Goal: Information Seeking & Learning: Learn about a topic

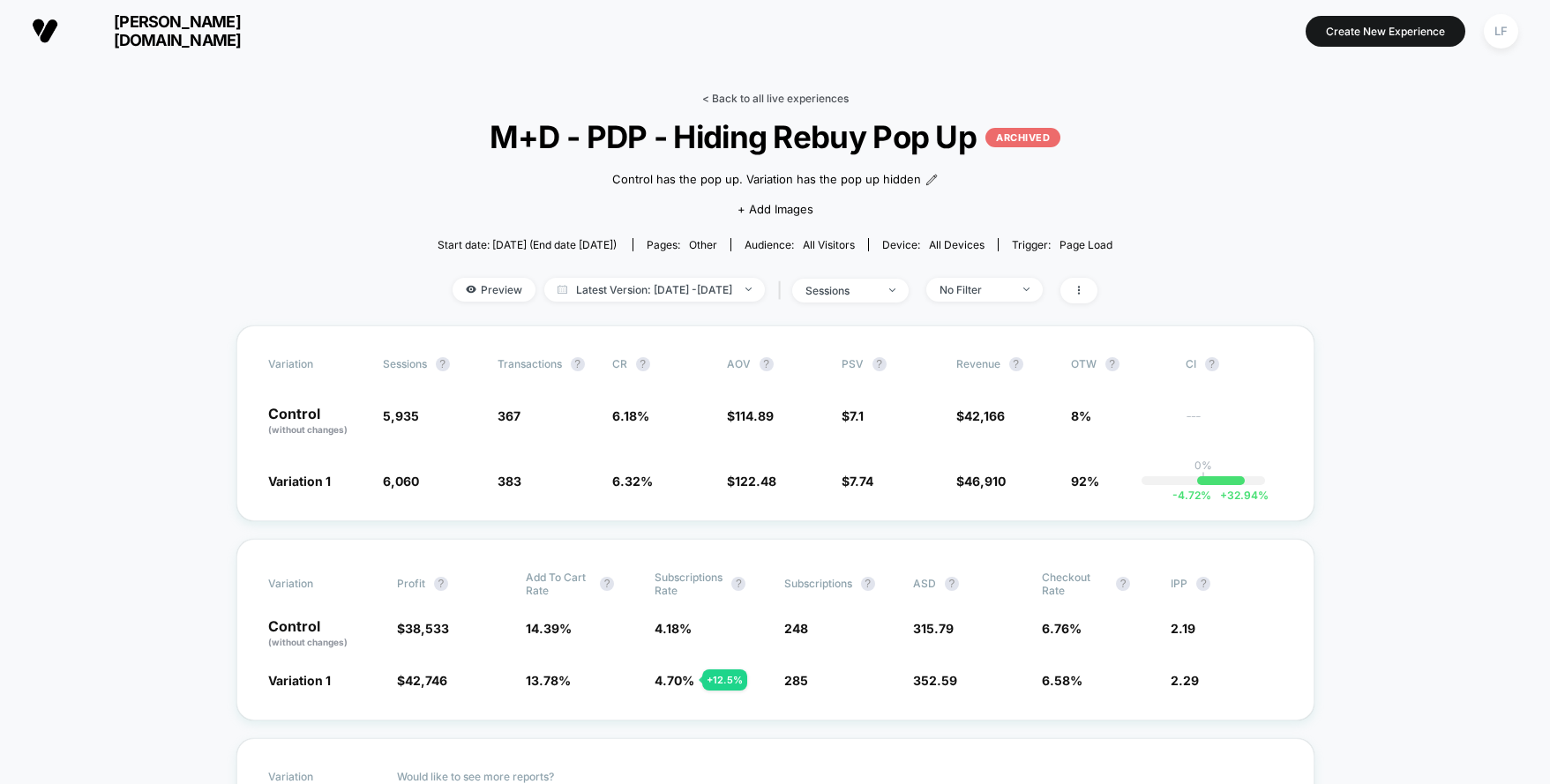
click at [799, 103] on link "< Back to all live experiences" at bounding box center [775, 99] width 146 height 13
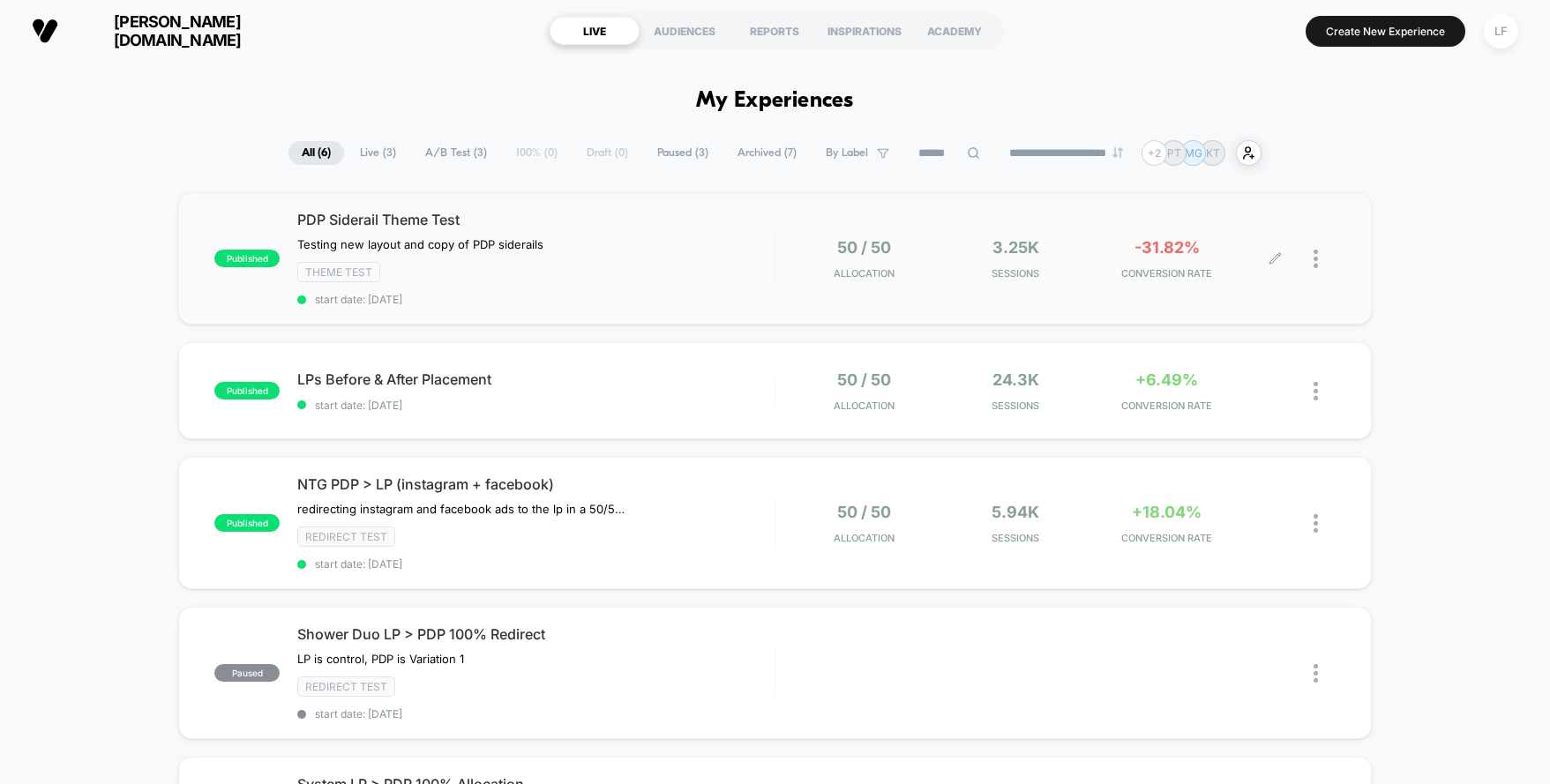
click at [1310, 257] on div at bounding box center [1304, 259] width 60 height 42
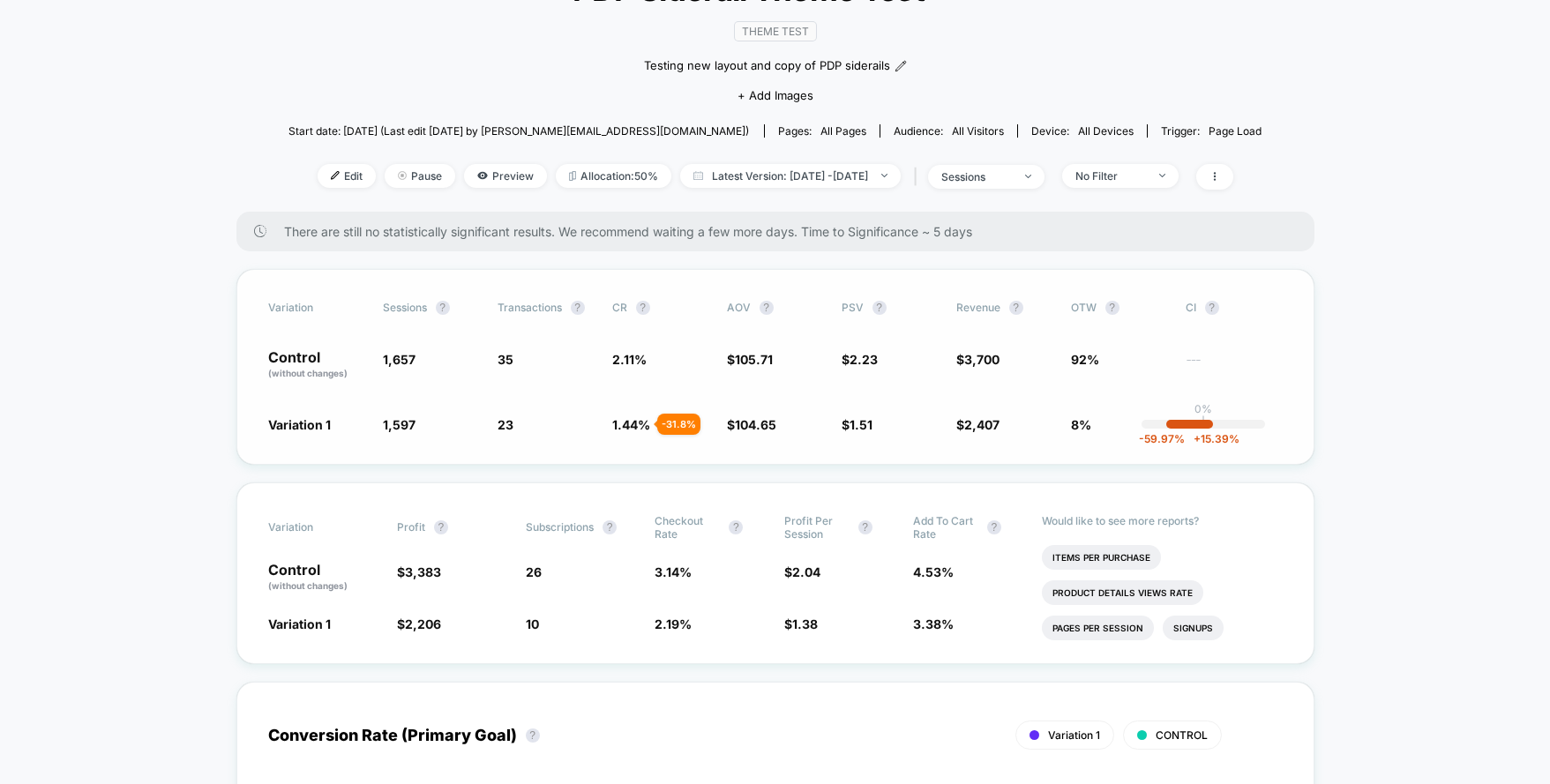
scroll to position [151, 0]
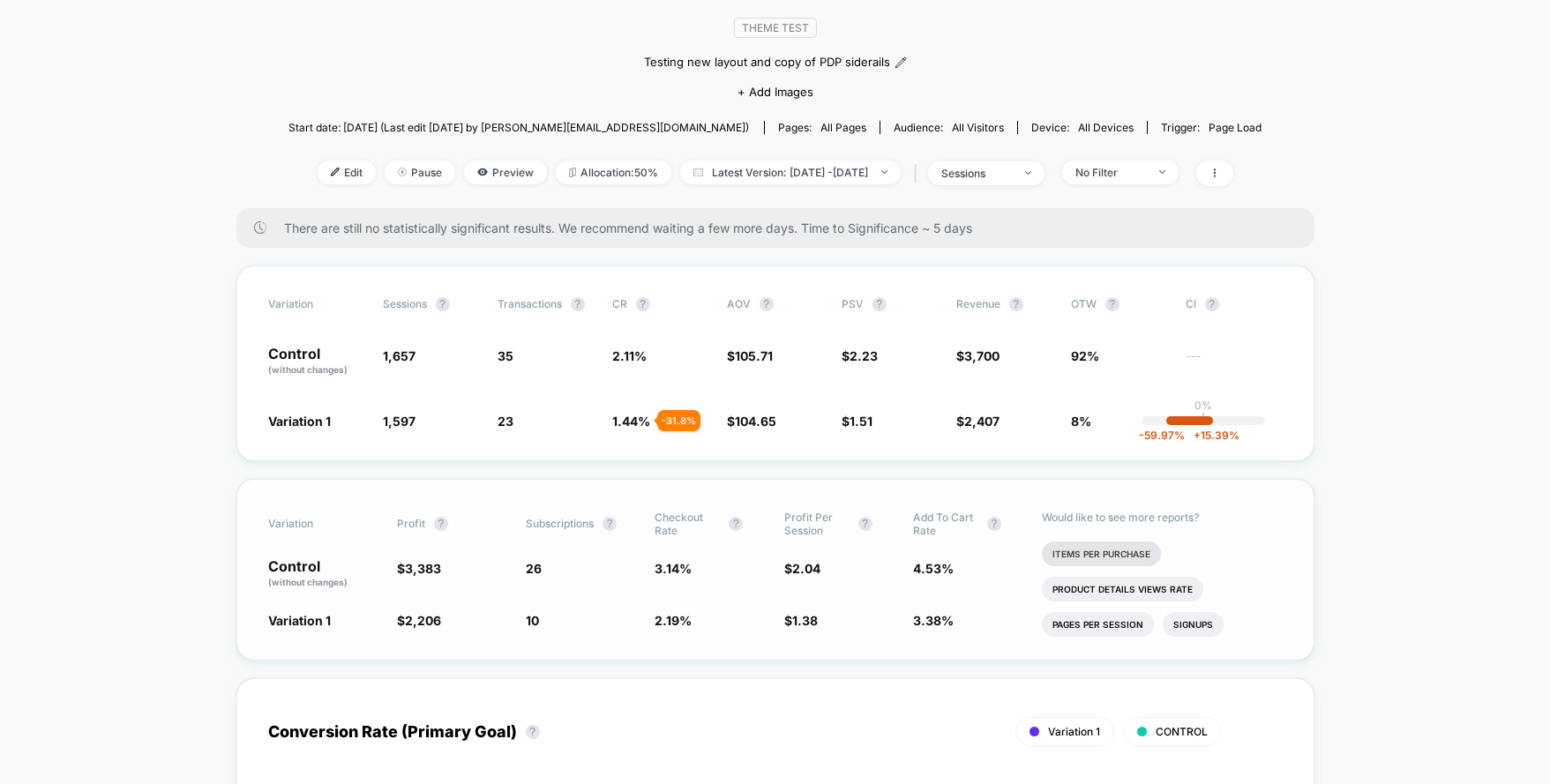
click at [1116, 555] on li "Items Per Purchase" at bounding box center [1102, 554] width 119 height 25
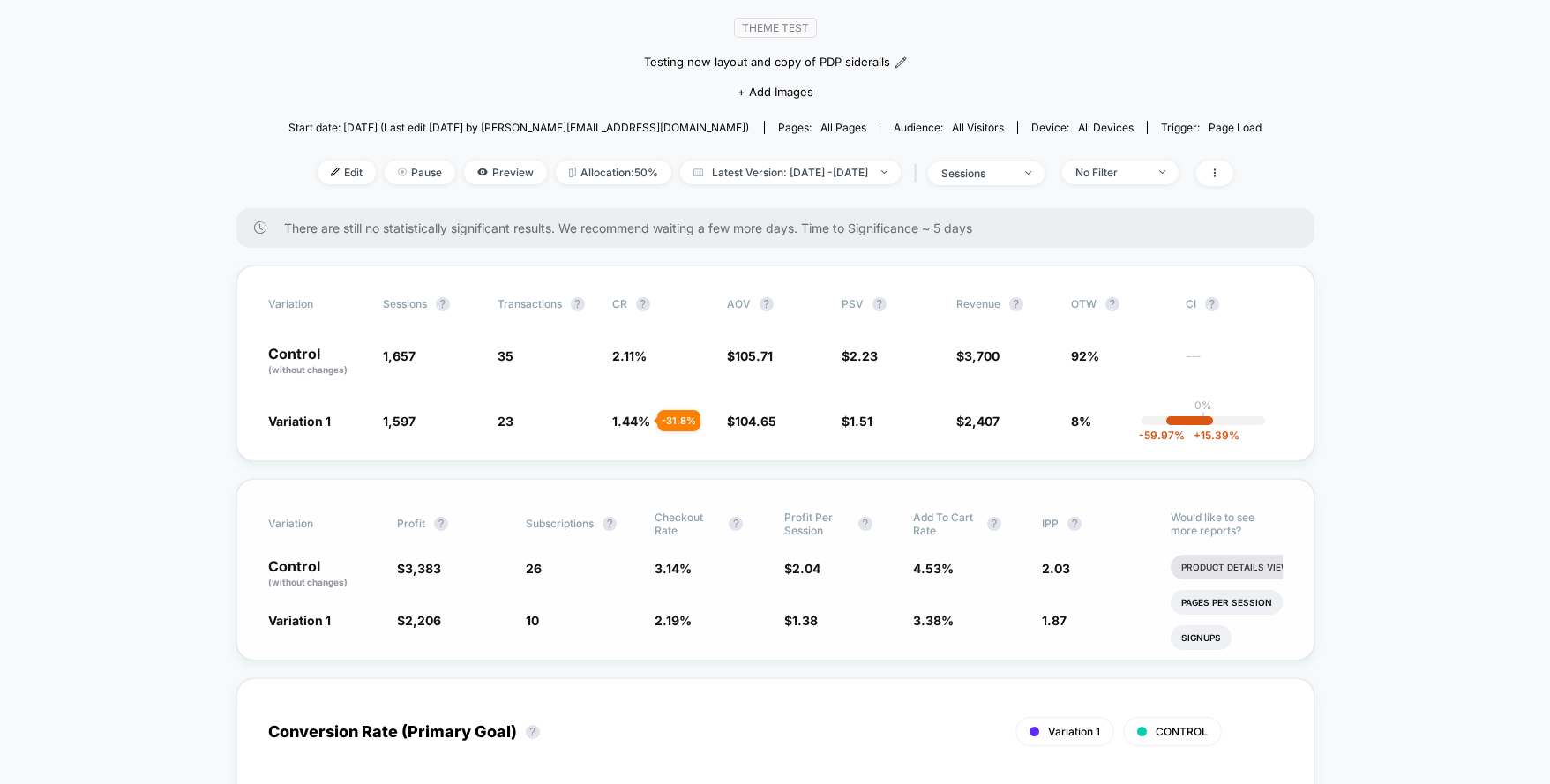
click at [1232, 566] on li "Product Details Views Rate" at bounding box center [1251, 567] width 161 height 25
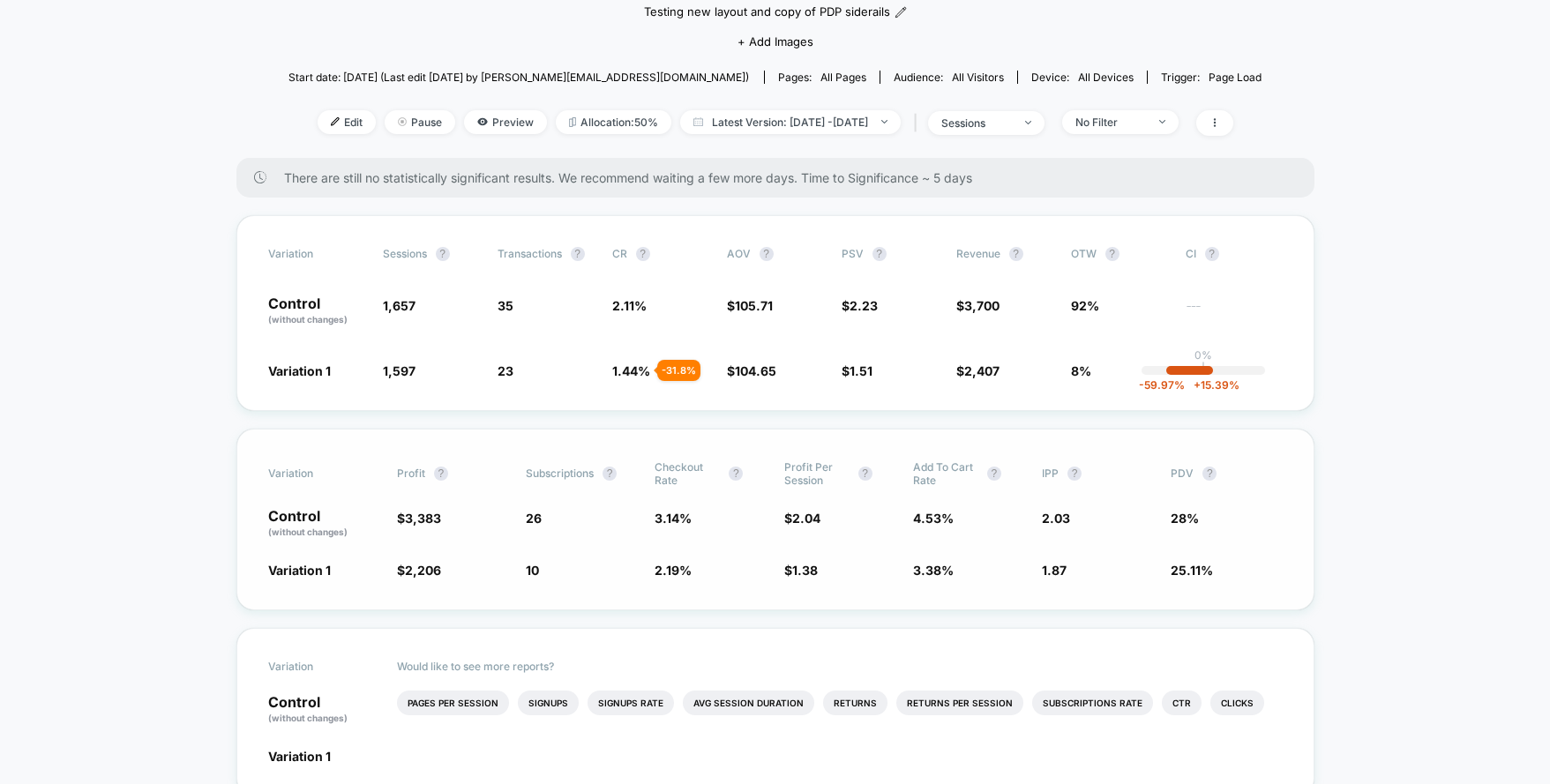
scroll to position [50, 0]
